Goal: Navigation & Orientation: Find specific page/section

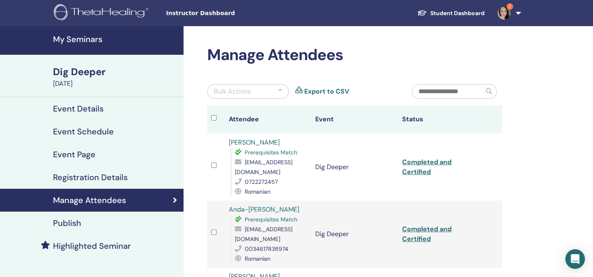
click at [72, 39] on h4 "My Seminars" at bounding box center [116, 39] width 126 height 10
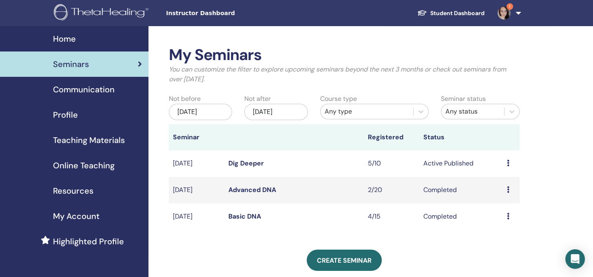
click at [250, 161] on link "Dig Deeper" at bounding box center [245, 163] width 35 height 9
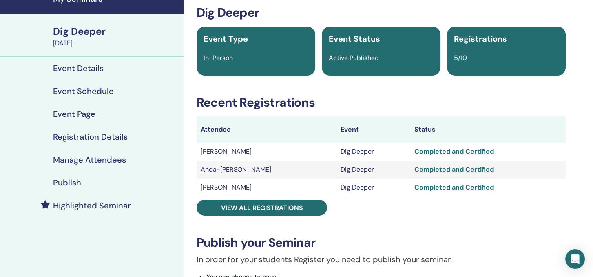
scroll to position [41, 0]
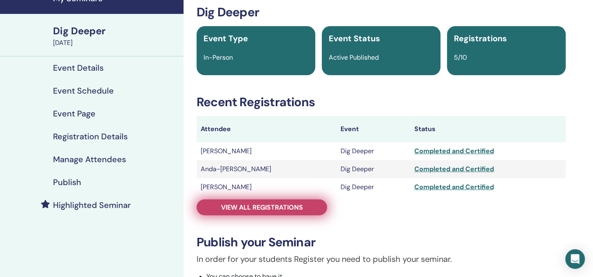
click at [237, 204] on span "View all registrations" at bounding box center [262, 207] width 82 height 9
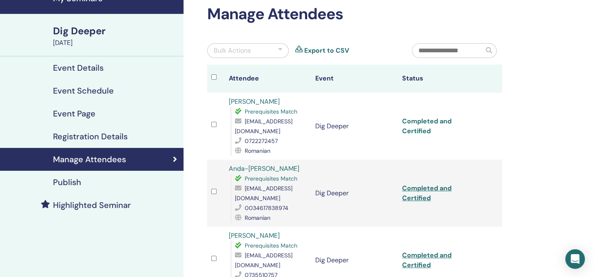
click at [417, 129] on link "Completed and Certified" at bounding box center [426, 126] width 49 height 18
click at [425, 184] on link "Completed and Certified" at bounding box center [426, 193] width 49 height 18
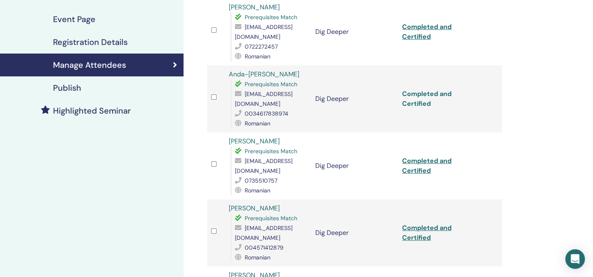
scroll to position [163, 0]
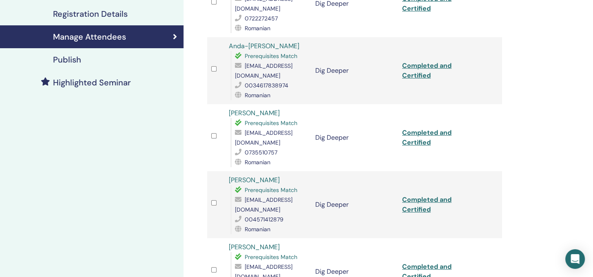
click at [539, 130] on div "Manage Attendees Bulk Actions Export to CSV Attendee Event Status Florescu Laur…" at bounding box center [381, 157] width 395 height 588
click at [425, 131] on link "Completed and Certified" at bounding box center [426, 137] width 49 height 18
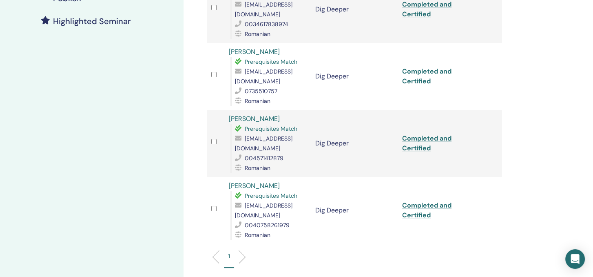
scroll to position [245, 0]
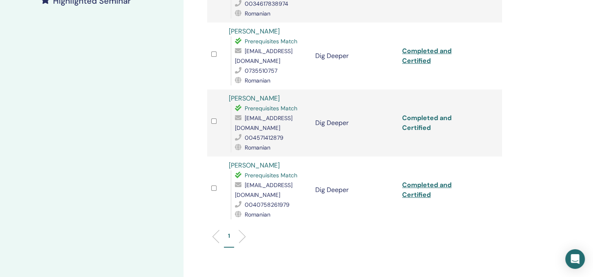
click at [413, 113] on link "Completed and Certified" at bounding box center [426, 122] width 49 height 18
click at [409, 180] on link "Completed and Certified" at bounding box center [426, 189] width 49 height 18
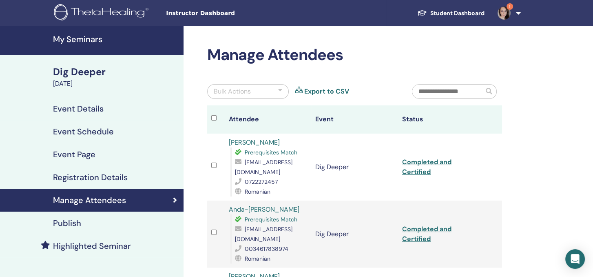
scroll to position [0, 0]
click at [85, 34] on h4 "My Seminars" at bounding box center [116, 39] width 126 height 10
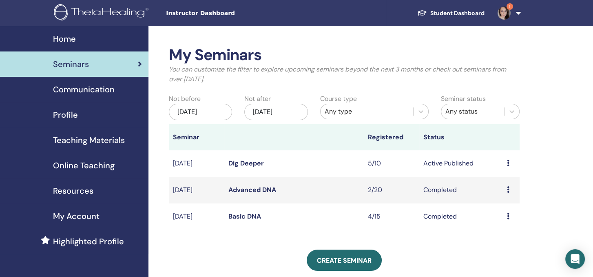
click at [53, 37] on span "Home" at bounding box center [64, 39] width 23 height 12
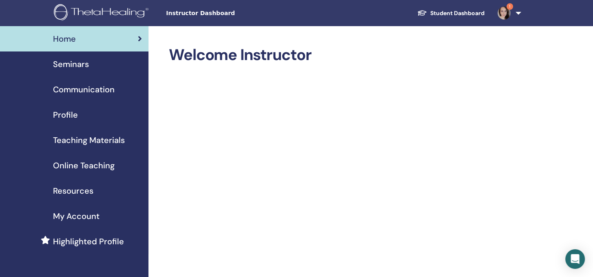
click at [62, 112] on span "Profile" at bounding box center [65, 114] width 25 height 12
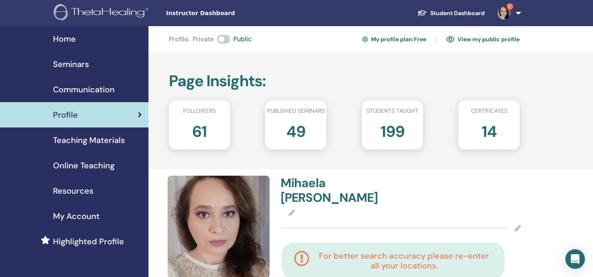
click at [482, 40] on link "View my public profile" at bounding box center [482, 39] width 73 height 13
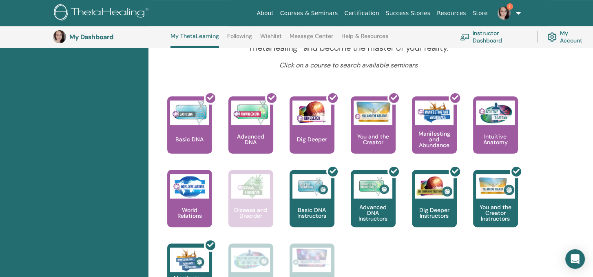
scroll to position [266, 0]
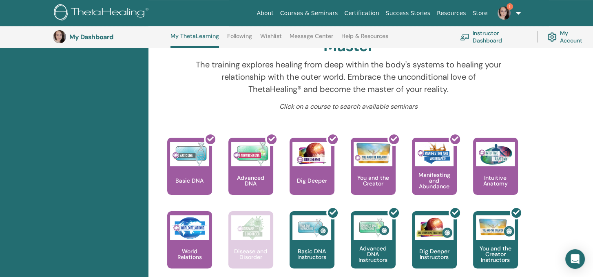
click at [528, 173] on div "This is where your ThetaHealing journey begins. This is the first seminar to ta…" at bounding box center [343, 247] width 384 height 220
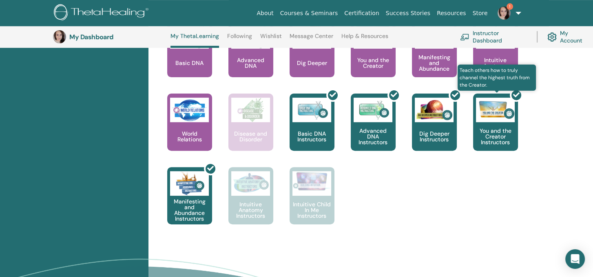
scroll to position [388, 0]
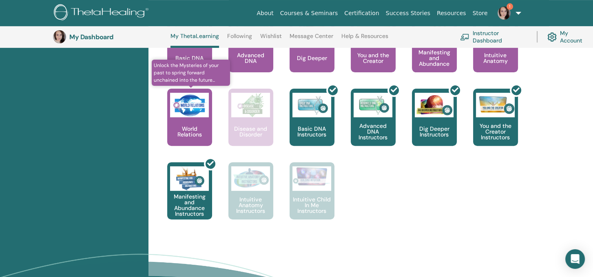
click at [188, 130] on p "World Relations" at bounding box center [189, 131] width 45 height 11
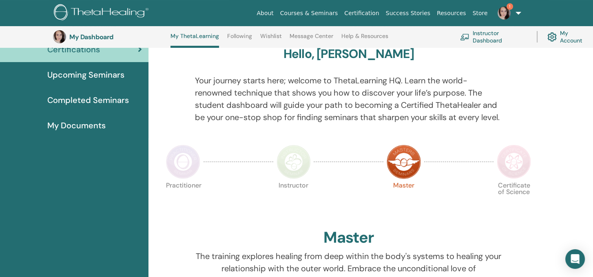
scroll to position [62, 0]
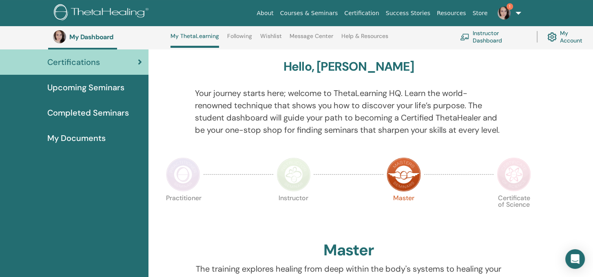
click at [75, 111] on span "Completed Seminars" at bounding box center [88, 112] width 82 height 12
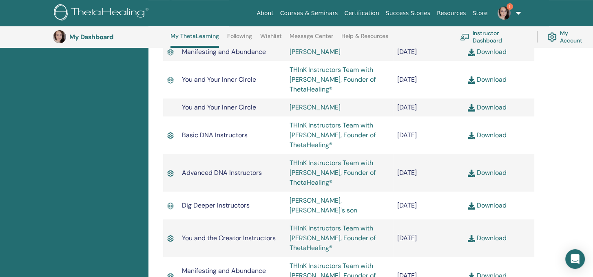
scroll to position [348, 0]
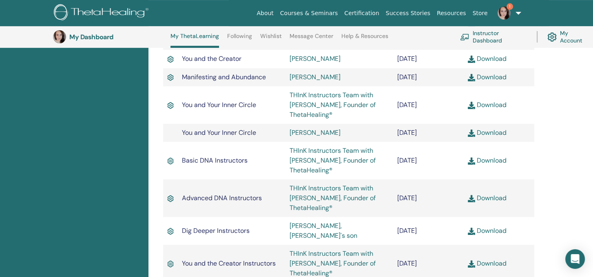
click at [234, 35] on link "Following" at bounding box center [239, 39] width 25 height 13
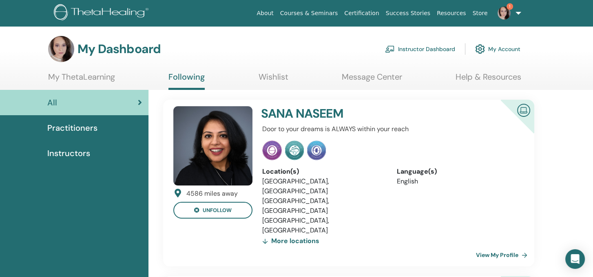
click at [364, 82] on link "Message Center" at bounding box center [372, 80] width 60 height 16
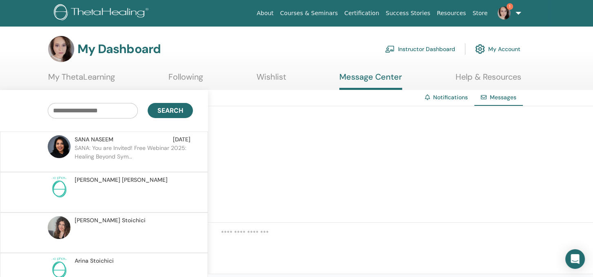
click at [497, 46] on link "My Account" at bounding box center [497, 49] width 45 height 18
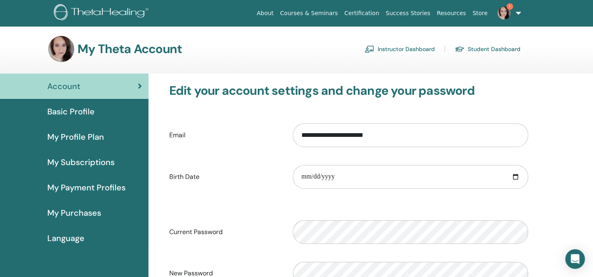
click at [499, 12] on img at bounding box center [504, 13] width 13 height 13
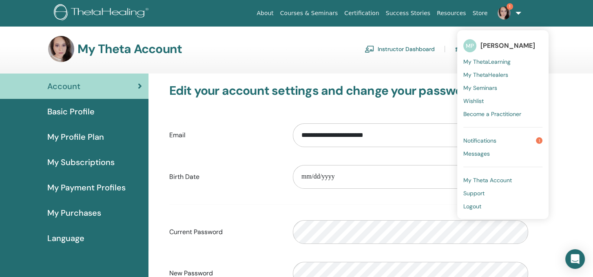
click at [476, 137] on span "Notifications" at bounding box center [479, 140] width 33 height 7
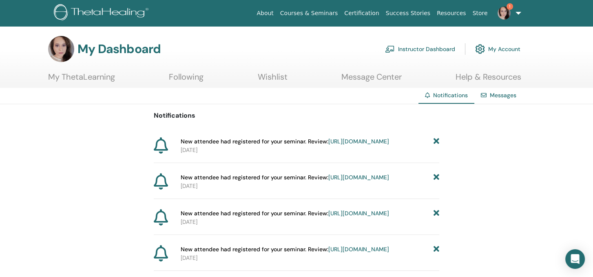
click at [486, 44] on link "My Account" at bounding box center [497, 49] width 45 height 18
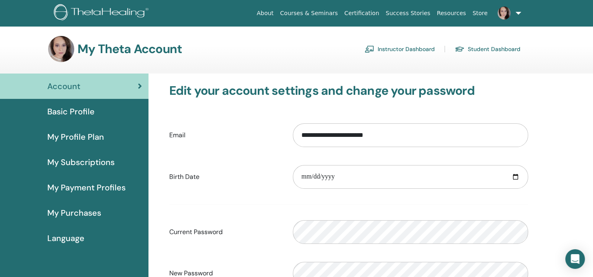
click at [500, 14] on img at bounding box center [504, 13] width 13 height 13
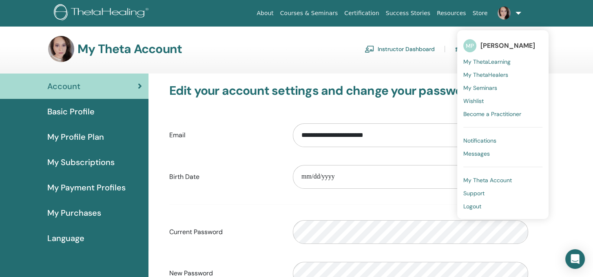
click at [467, 111] on span "Become a Practitioner" at bounding box center [492, 113] width 58 height 7
